Goal: Task Accomplishment & Management: Manage account settings

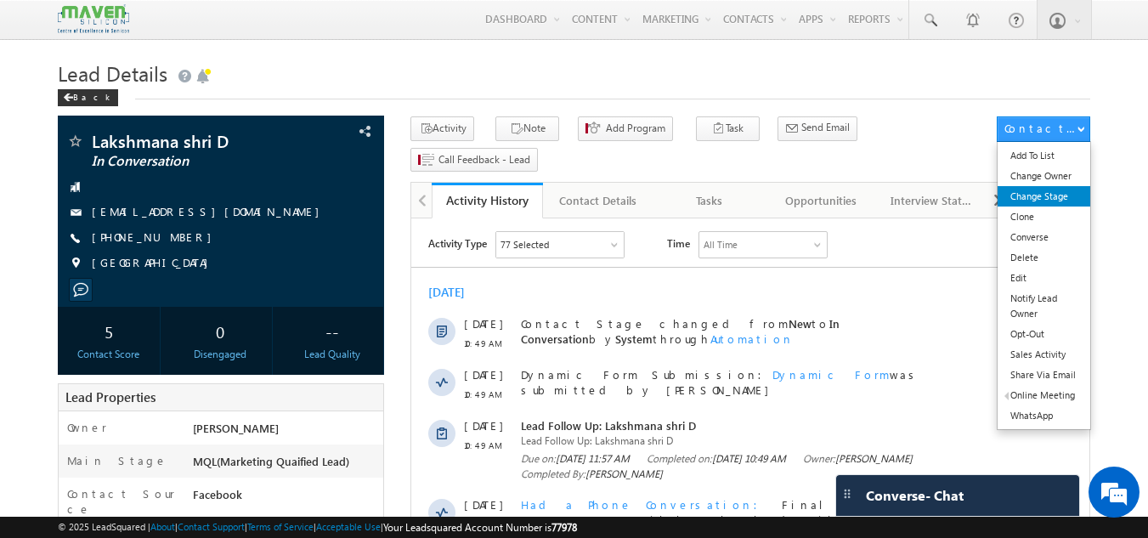
click at [1047, 193] on link "Change Stage" at bounding box center [1043, 196] width 93 height 20
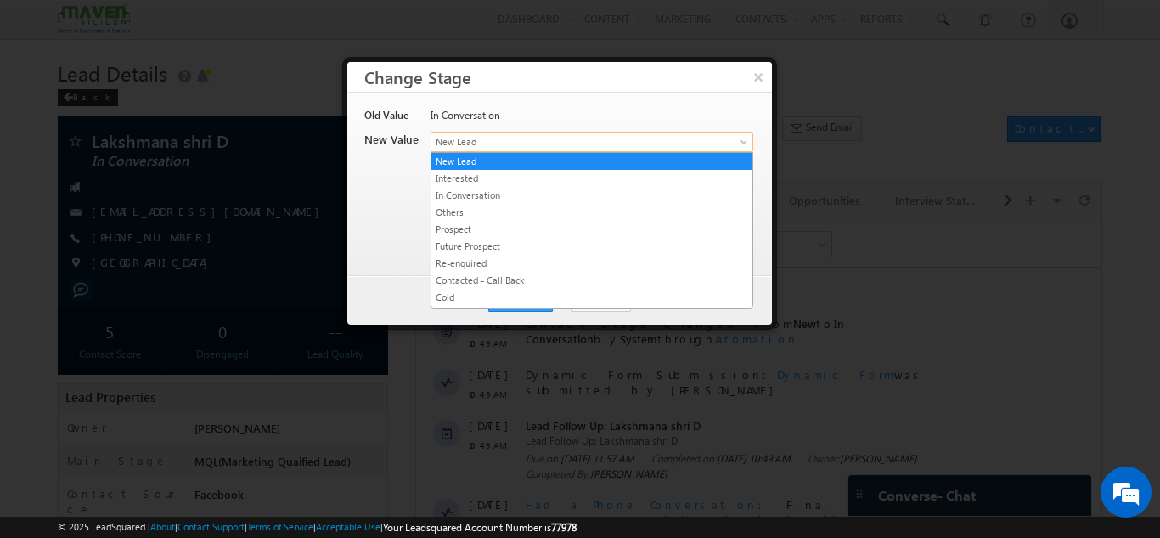
click at [490, 142] on span "New Lead" at bounding box center [564, 141] width 265 height 15
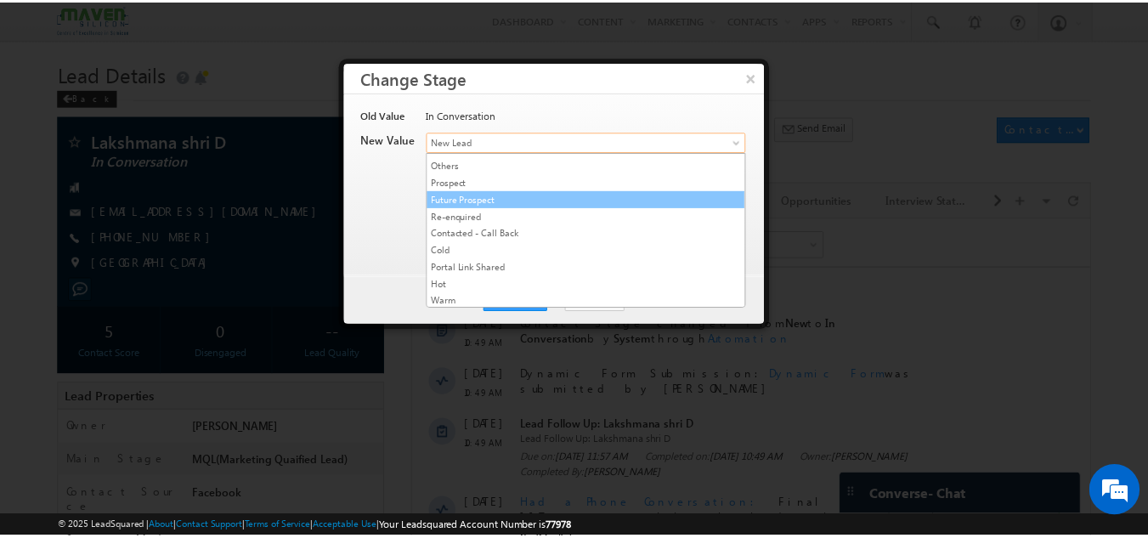
scroll to position [85, 0]
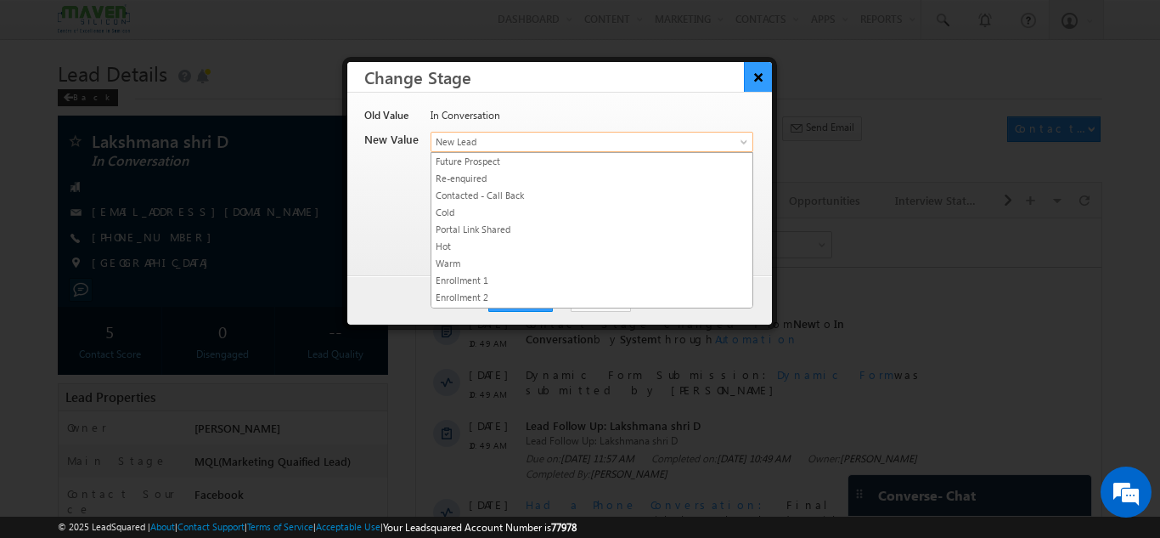
click at [759, 77] on button "×" at bounding box center [758, 77] width 28 height 30
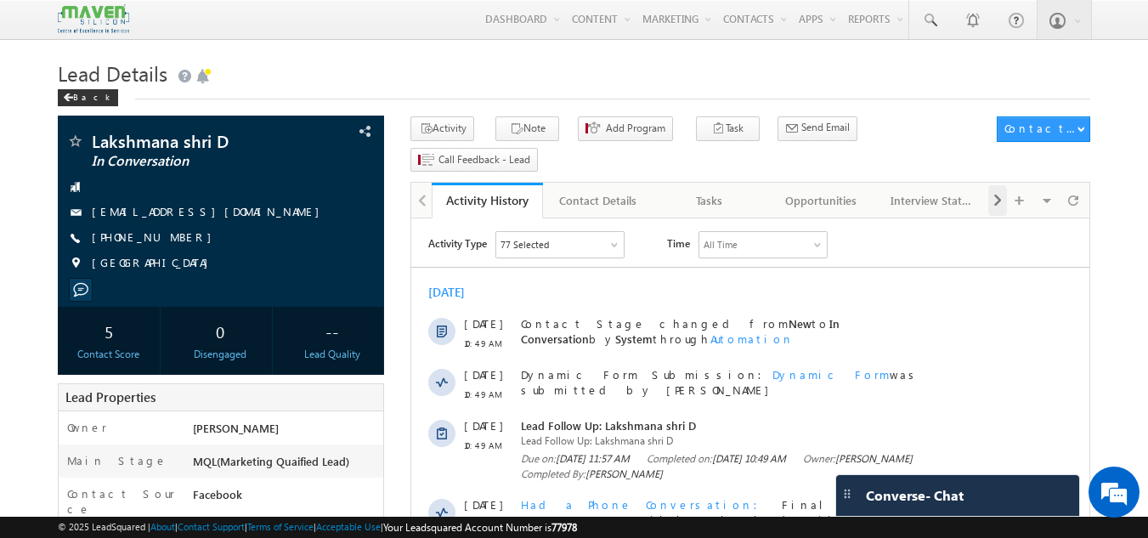
click at [992, 185] on span at bounding box center [997, 200] width 10 height 31
click at [991, 185] on div at bounding box center [997, 200] width 19 height 31
click at [993, 185] on span at bounding box center [997, 200] width 10 height 31
click at [991, 185] on div at bounding box center [997, 200] width 19 height 31
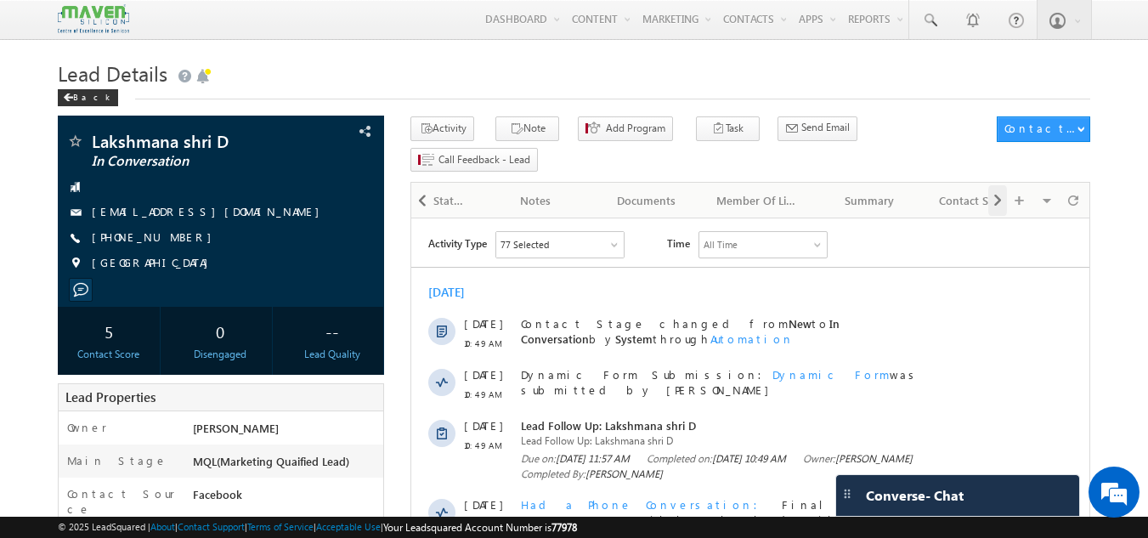
click at [991, 185] on div at bounding box center [997, 200] width 19 height 31
click at [991, 183] on div "Visible Tabs Activity History Default Contact Details Default Tasks Default Opp…" at bounding box center [1037, 199] width 99 height 33
